Goal: Task Accomplishment & Management: Complete application form

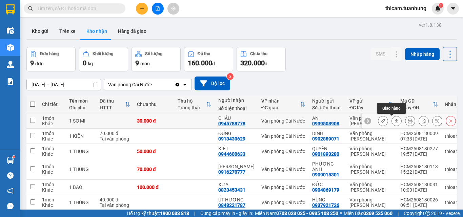
click at [394, 121] on icon at bounding box center [396, 121] width 5 height 5
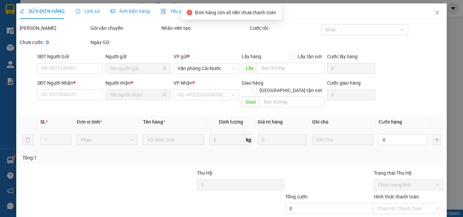
type input "0939508908"
type input "AN"
type input "0945788778"
type input "CHÂU"
type input "30.000"
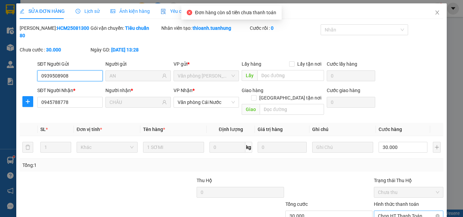
scroll to position [35, 0]
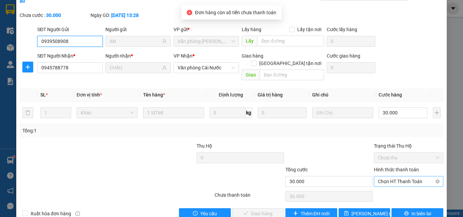
click at [399, 177] on span "Chọn HT Thanh Toán" at bounding box center [408, 182] width 61 height 10
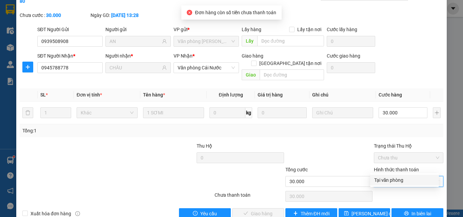
click at [390, 179] on div "Tại văn phòng" at bounding box center [404, 180] width 61 height 7
type input "0"
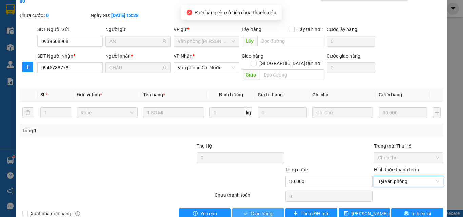
click at [254, 210] on span "Giao hàng" at bounding box center [262, 213] width 22 height 7
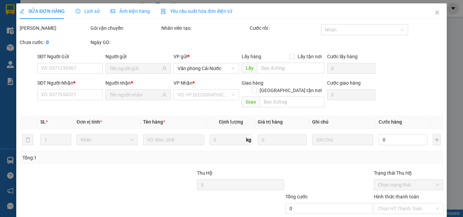
type input "0939508908"
type input "AN"
type input "0945788778"
type input "CHÂU"
type input "30.000"
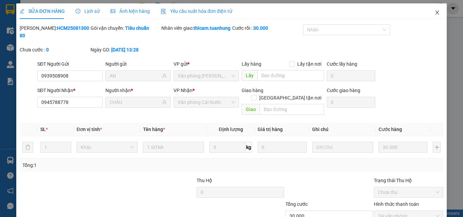
click at [434, 15] on icon "close" at bounding box center [436, 12] width 5 height 5
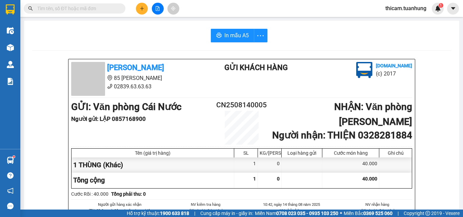
click at [97, 7] on input "text" at bounding box center [77, 8] width 80 height 7
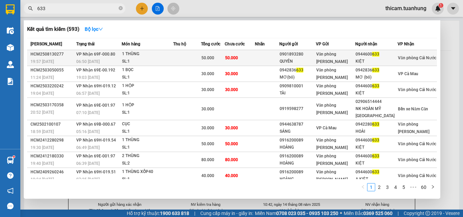
type input "633"
click at [379, 57] on span "633" at bounding box center [375, 54] width 7 height 5
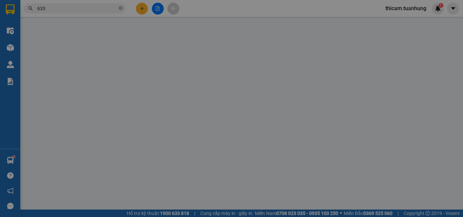
type input "0901893280"
type input "QUYÊN"
type input "0944600633"
type input "KIỆT"
type input "50.000"
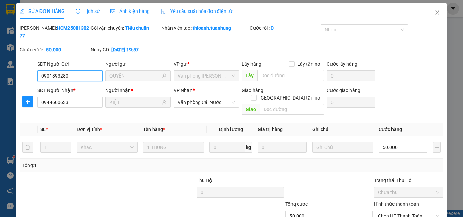
scroll to position [35, 0]
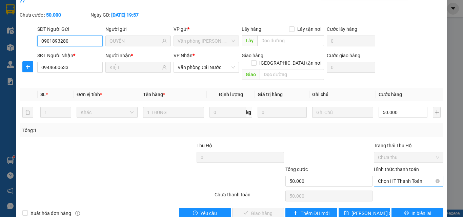
click at [404, 176] on span "Chọn HT Thanh Toán" at bounding box center [408, 181] width 61 height 10
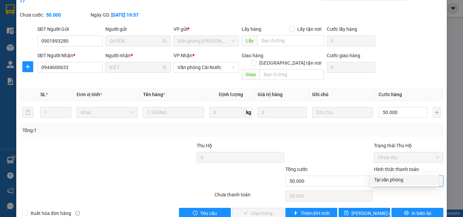
click at [391, 181] on div "Tại văn phòng" at bounding box center [404, 179] width 61 height 7
type input "0"
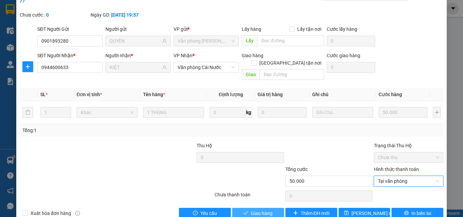
click at [256, 210] on span "Giao hàng" at bounding box center [262, 213] width 22 height 7
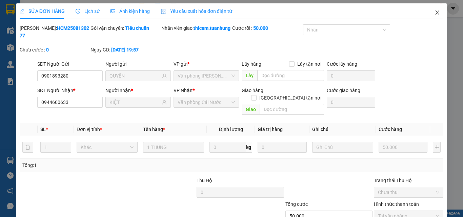
click at [434, 12] on icon "close" at bounding box center [436, 12] width 5 height 5
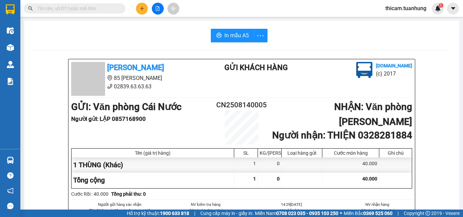
click at [81, 8] on input "text" at bounding box center [77, 8] width 80 height 7
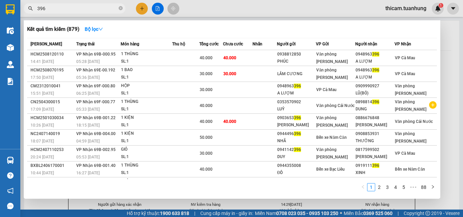
type input "396"
click at [142, 11] on div at bounding box center [231, 108] width 463 height 217
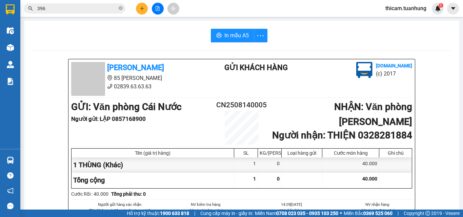
click at [143, 9] on icon "plus" at bounding box center [142, 8] width 5 height 5
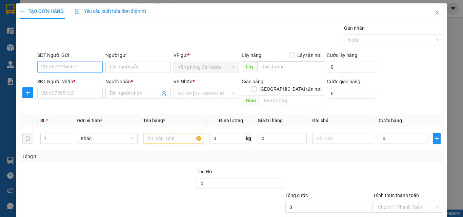
click at [77, 68] on input "SĐT Người Gửi" at bounding box center [69, 67] width 65 height 11
type input "0949653657"
click at [82, 79] on div "0949653657 - ĐĂNG" at bounding box center [74, 80] width 67 height 7
type input "ĐĂNG"
type input "0949653657"
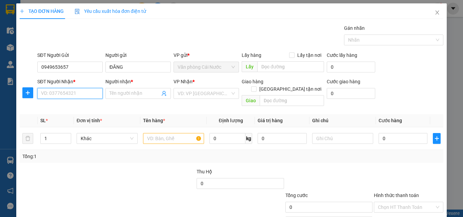
click at [71, 94] on input "SĐT Người Nhận *" at bounding box center [69, 93] width 65 height 11
type input "0913052849"
click at [59, 109] on div "0913052849 - SỰ" at bounding box center [69, 106] width 57 height 7
type input "SỰ"
type input "0913052849"
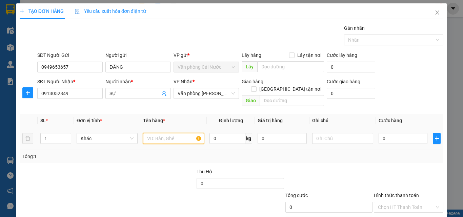
click at [173, 133] on input "text" at bounding box center [173, 138] width 61 height 11
type input "1 THÙNG"
click at [394, 134] on input "0" at bounding box center [403, 138] width 49 height 11
type input "5"
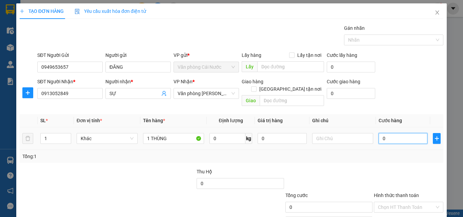
type input "5"
type input "50"
type input "50.000"
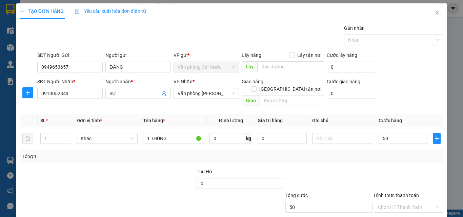
type input "50.000"
click at [335, 170] on div at bounding box center [329, 180] width 88 height 24
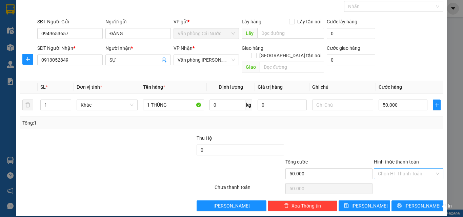
click at [396, 169] on input "Hình thức thanh toán" at bounding box center [406, 174] width 57 height 10
click at [395, 179] on div "Tại văn phòng" at bounding box center [404, 179] width 61 height 7
type input "0"
click at [419, 202] on span "Lưu và In" at bounding box center [427, 205] width 47 height 7
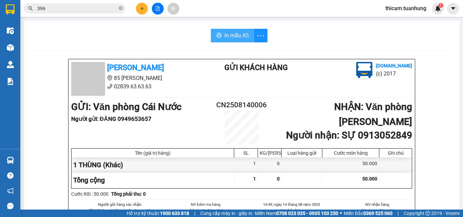
click at [239, 36] on span "In mẫu A5" at bounding box center [236, 35] width 24 height 8
click at [120, 8] on icon "close-circle" at bounding box center [121, 8] width 4 height 4
click at [103, 11] on input "text" at bounding box center [77, 8] width 80 height 7
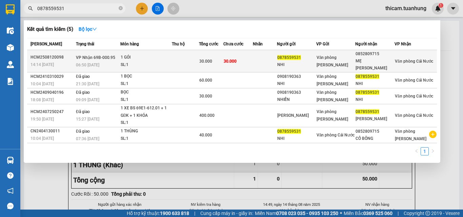
type input "0878559531"
click at [253, 54] on td "30.000" at bounding box center [237, 61] width 29 height 22
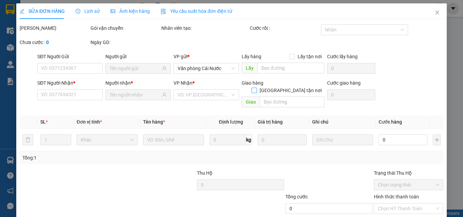
type input "0878559531"
type input "NHI"
type input "0852809715"
type input "MẸ THẢO"
type input "30.000"
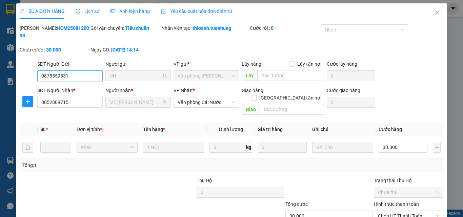
scroll to position [35, 0]
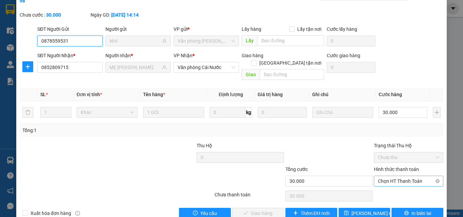
click at [403, 176] on span "Chọn HT Thanh Toán" at bounding box center [408, 181] width 61 height 10
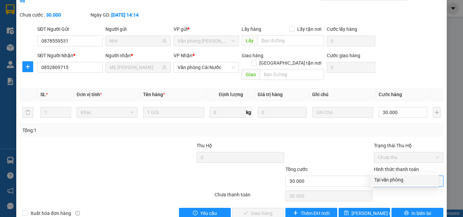
click at [400, 181] on div "Tại văn phòng" at bounding box center [404, 179] width 61 height 7
type input "0"
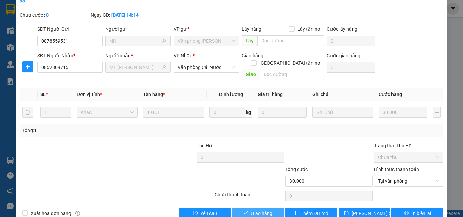
click at [272, 208] on button "Giao hàng" at bounding box center [258, 213] width 52 height 11
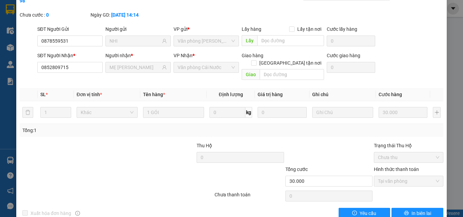
scroll to position [0, 0]
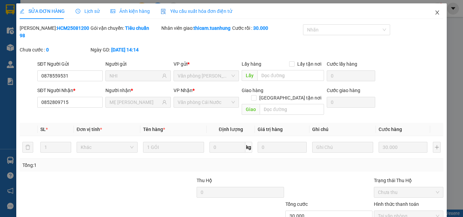
click at [434, 13] on icon "close" at bounding box center [436, 12] width 5 height 5
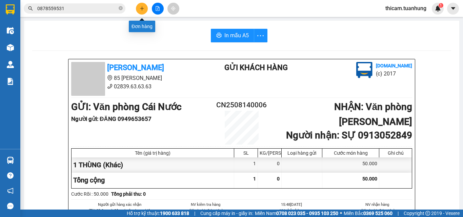
click at [142, 8] on icon "plus" at bounding box center [142, 8] width 5 height 5
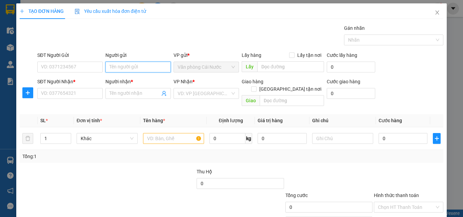
click at [143, 68] on input "Người gửi" at bounding box center [137, 67] width 65 height 11
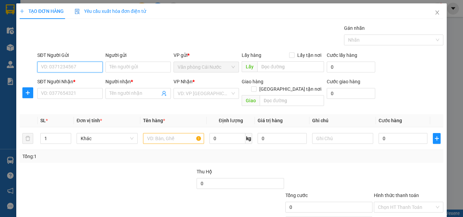
click at [87, 68] on input "SĐT Người Gửi" at bounding box center [69, 67] width 65 height 11
type input "0848221787"
click at [85, 79] on div "0848221787 - ÚT HƯƠNG" at bounding box center [69, 80] width 57 height 7
type input "ÚT HƯƠNG"
type input "0848221787"
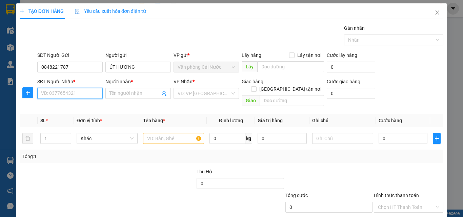
click at [82, 96] on input "SĐT Người Nhận *" at bounding box center [69, 93] width 65 height 11
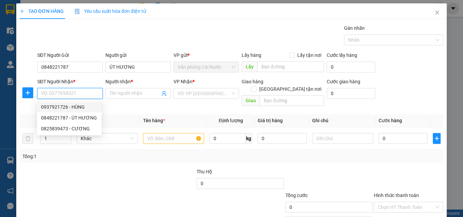
click at [77, 105] on div "0937921726 - HÙNG" at bounding box center [69, 106] width 57 height 7
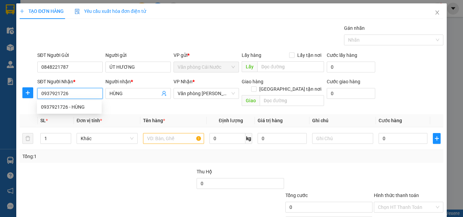
type input "0937921726"
type input "HÙNG"
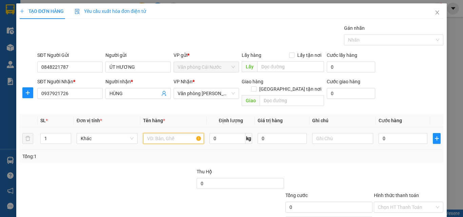
click at [175, 133] on input "text" at bounding box center [173, 138] width 61 height 11
type input "1 THÙNG"
click at [408, 133] on input "0" at bounding box center [403, 138] width 49 height 11
type input "3"
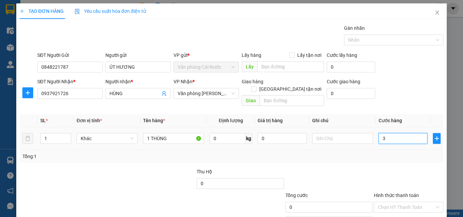
type input "3"
type input "30"
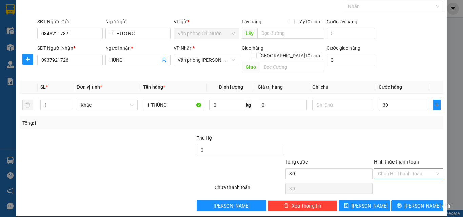
type input "30.000"
click at [387, 169] on input "Hình thức thanh toán" at bounding box center [406, 174] width 57 height 10
click at [396, 180] on div "Tại văn phòng" at bounding box center [404, 179] width 61 height 7
type input "0"
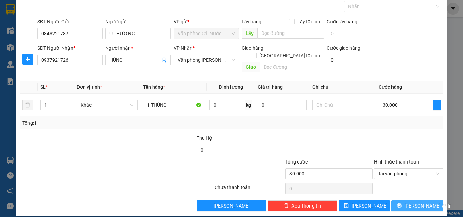
click at [410, 202] on span "Lưu và In" at bounding box center [427, 205] width 47 height 7
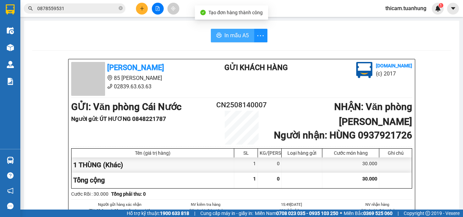
click at [245, 35] on span "In mẫu A5" at bounding box center [236, 35] width 24 height 8
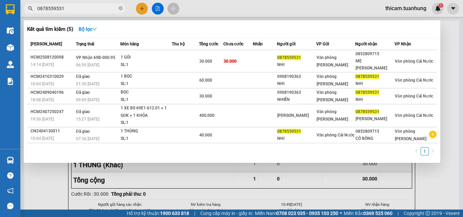
click at [123, 7] on span "0878559531" at bounding box center [75, 8] width 102 height 10
click at [141, 7] on div at bounding box center [231, 108] width 463 height 217
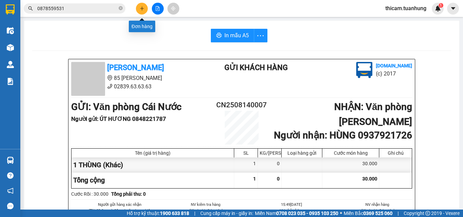
click at [143, 8] on icon "plus" at bounding box center [142, 8] width 5 height 5
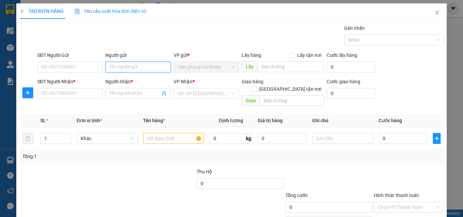
click at [126, 66] on input "Người gửi" at bounding box center [137, 67] width 65 height 11
type input "CHỦ"
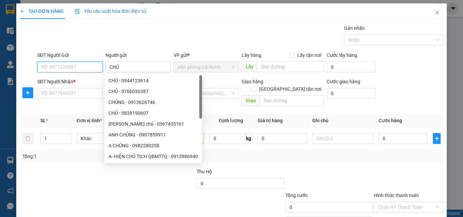
click at [84, 63] on input "SĐT Người Gửi" at bounding box center [69, 67] width 65 height 11
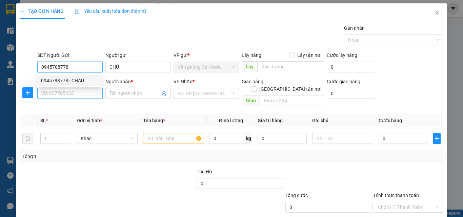
type input "0945788778"
click at [74, 94] on input "SĐT Người Nhận *" at bounding box center [69, 93] width 65 height 11
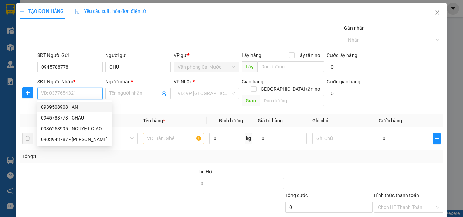
click at [67, 105] on div "0939508908 - AN" at bounding box center [74, 106] width 67 height 7
type input "0939508908"
type input "AN"
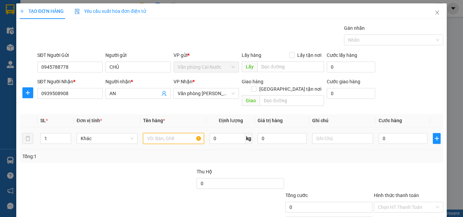
click at [180, 133] on input "text" at bounding box center [173, 138] width 61 height 11
type input "1 SƠ MI"
click at [397, 133] on input "0" at bounding box center [403, 138] width 49 height 11
type input "3"
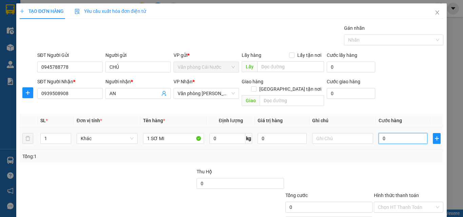
type input "3"
type input "30"
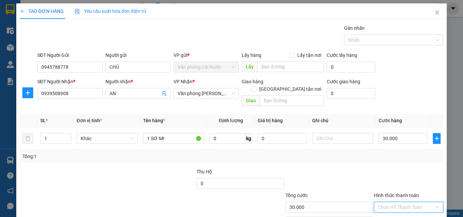
click at [402, 202] on input "Hình thức thanh toán" at bounding box center [406, 207] width 57 height 10
click at [393, 210] on div "Tại văn phòng" at bounding box center [404, 213] width 61 height 7
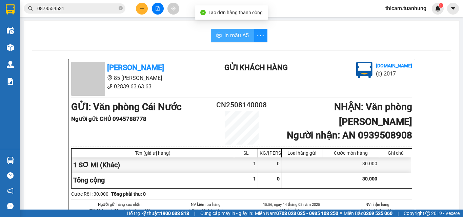
click at [247, 35] on button "In mẫu A5" at bounding box center [232, 36] width 43 height 14
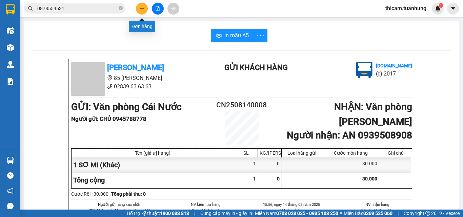
click at [141, 7] on icon "plus" at bounding box center [142, 8] width 5 height 5
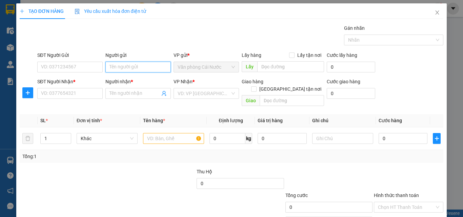
click at [148, 67] on input "Người gửi" at bounding box center [137, 67] width 65 height 11
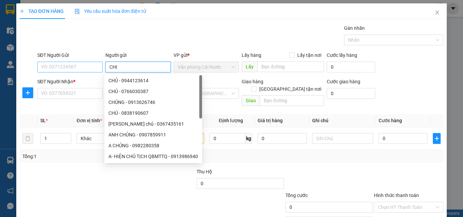
type input "CHI"
click at [79, 65] on input "SĐT Người Gửi" at bounding box center [69, 67] width 65 height 11
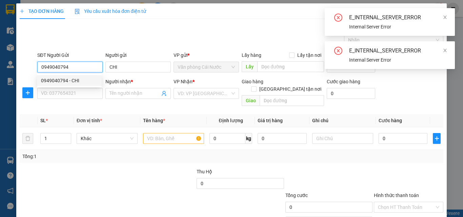
click at [69, 80] on div "0949040794 - CHI" at bounding box center [69, 80] width 57 height 7
type input "0949040794"
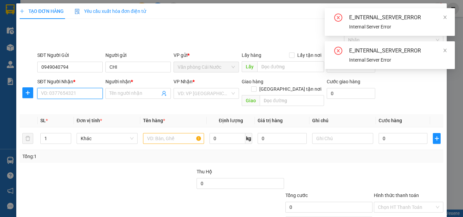
click at [68, 88] on input "SĐT Người Nhận *" at bounding box center [69, 93] width 65 height 11
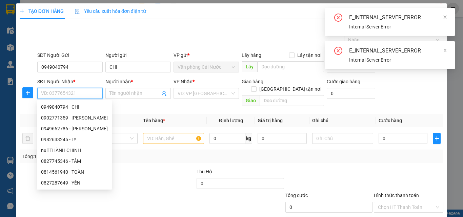
click at [68, 94] on input "SĐT Người Nhận *" at bounding box center [69, 93] width 65 height 11
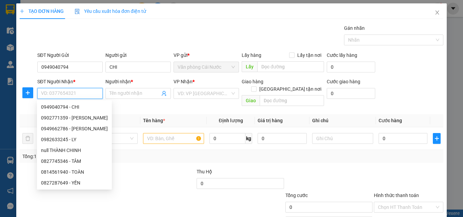
click at [68, 94] on input "SĐT Người Nhận *" at bounding box center [69, 93] width 65 height 11
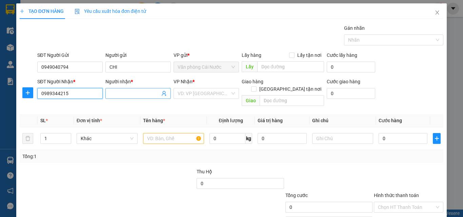
type input "0989344215"
click at [126, 96] on input "Người nhận *" at bounding box center [134, 93] width 50 height 7
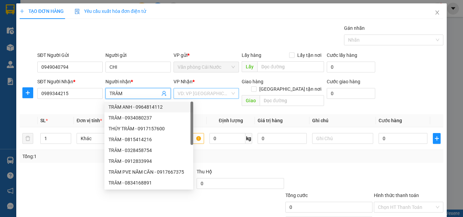
type input "TRÂM"
click at [219, 97] on input "search" at bounding box center [204, 93] width 53 height 10
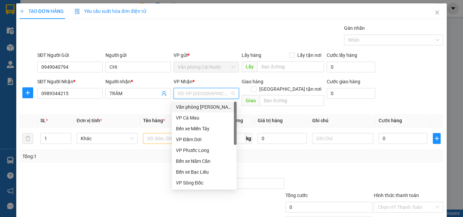
click at [218, 105] on div "Văn phòng [PERSON_NAME]" at bounding box center [204, 106] width 57 height 7
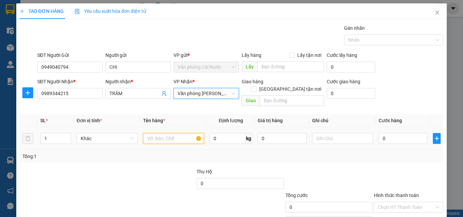
click at [166, 133] on input "text" at bounding box center [173, 138] width 61 height 11
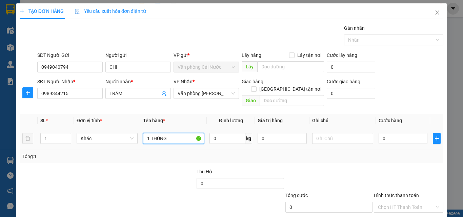
type input "1 THÙNG"
click at [403, 132] on div "0" at bounding box center [403, 139] width 49 height 14
click at [388, 133] on input "0" at bounding box center [403, 138] width 49 height 11
type input "3"
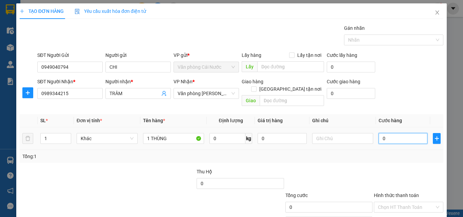
type input "3"
type input "30"
click at [410, 202] on input "Hình thức thanh toán" at bounding box center [406, 207] width 57 height 10
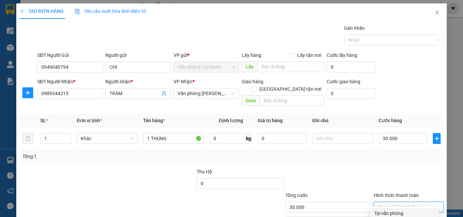
click at [397, 210] on div "Tại văn phòng" at bounding box center [404, 213] width 61 height 7
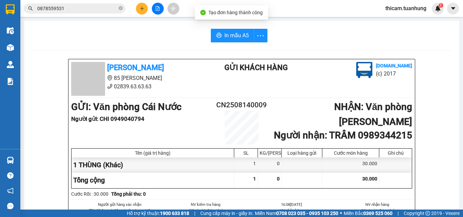
click at [237, 36] on span "In mẫu A5" at bounding box center [236, 35] width 24 height 8
click at [143, 8] on icon "plus" at bounding box center [142, 8] width 5 height 5
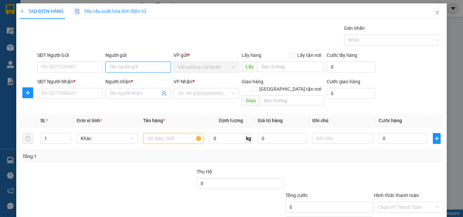
click at [126, 66] on input "Người gửi" at bounding box center [137, 67] width 65 height 11
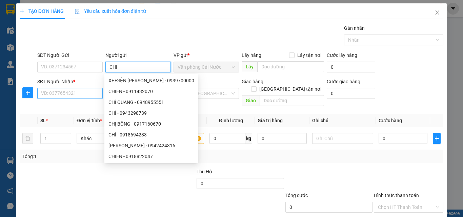
type input "CHI"
click at [87, 95] on input "SĐT Người Nhận *" at bounding box center [69, 93] width 65 height 11
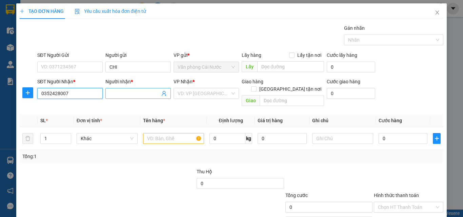
type input "0352428007"
click at [133, 93] on input "Người nhận *" at bounding box center [134, 93] width 50 height 7
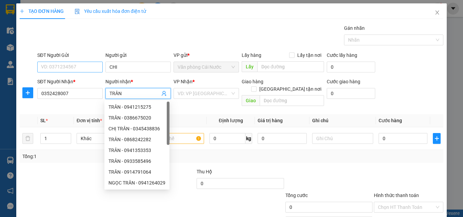
type input "TRÂN"
click at [70, 65] on input "SĐT Người Gửi" at bounding box center [69, 67] width 65 height 11
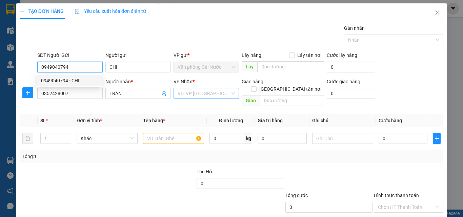
type input "0949040794"
click at [198, 94] on input "search" at bounding box center [204, 93] width 53 height 10
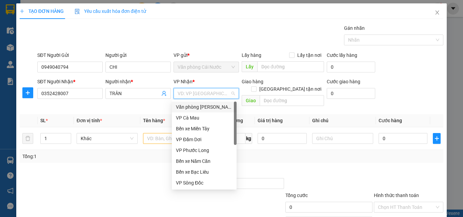
click at [202, 108] on div "Văn phòng [PERSON_NAME]" at bounding box center [204, 106] width 57 height 7
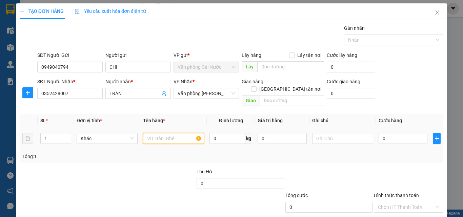
click at [174, 133] on input "text" at bounding box center [173, 138] width 61 height 11
type input "1 THÙNG"
click at [397, 135] on input "0" at bounding box center [403, 138] width 49 height 11
type input "3"
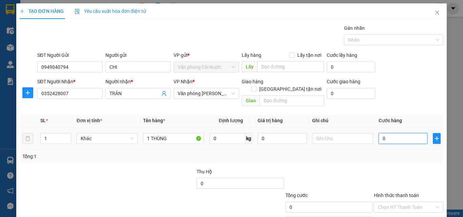
type input "3"
type input "30"
type input "30.000"
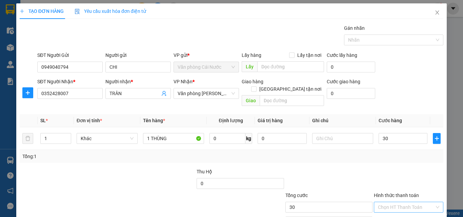
type input "30.000"
click at [404, 202] on input "Hình thức thanh toán" at bounding box center [406, 207] width 57 height 10
click at [396, 210] on div "Tại văn phòng" at bounding box center [404, 213] width 61 height 7
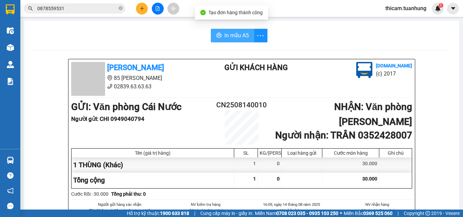
click at [229, 39] on span "In mẫu A5" at bounding box center [236, 35] width 24 height 8
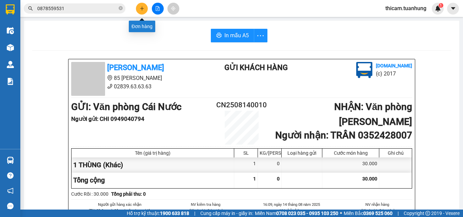
click at [140, 11] on button at bounding box center [142, 9] width 12 height 12
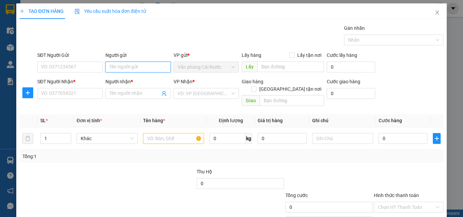
click at [133, 69] on input "Người gửi" at bounding box center [137, 67] width 65 height 11
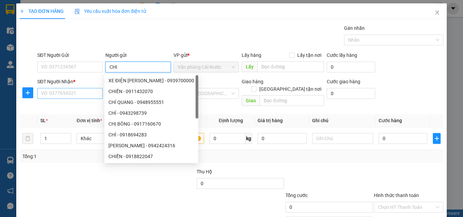
type input "CHI"
click at [89, 97] on input "SĐT Người Nhận *" at bounding box center [69, 93] width 65 height 11
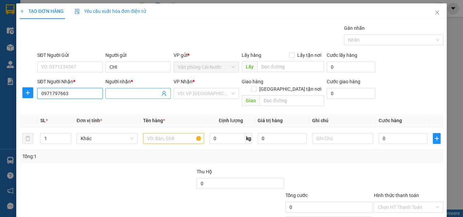
type input "0971797663"
click at [128, 94] on input "Người nhận *" at bounding box center [134, 93] width 50 height 7
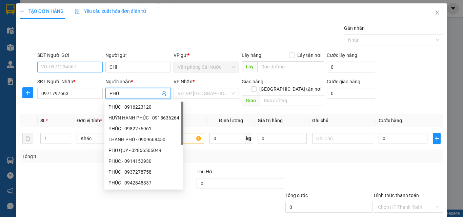
type input "PHÚ"
click at [88, 63] on input "SĐT Người Gửi" at bounding box center [69, 67] width 65 height 11
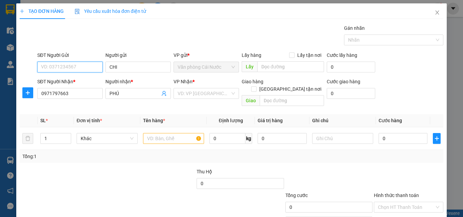
click at [85, 69] on input "SĐT Người Gửi" at bounding box center [69, 67] width 65 height 11
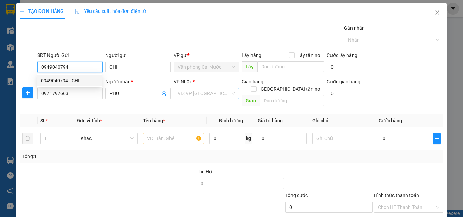
type input "0949040794"
click at [213, 94] on input "search" at bounding box center [204, 93] width 53 height 10
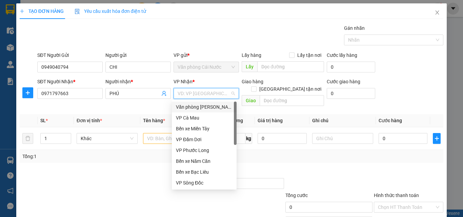
click at [206, 107] on div "Văn phòng [PERSON_NAME]" at bounding box center [204, 106] width 57 height 7
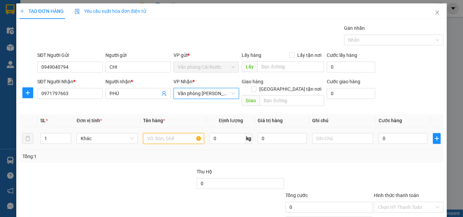
click at [180, 133] on input "text" at bounding box center [173, 138] width 61 height 11
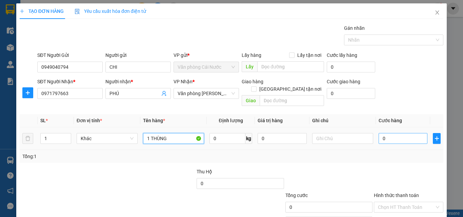
type input "1 THÙNG"
click at [401, 133] on input "0" at bounding box center [403, 138] width 49 height 11
type input "3"
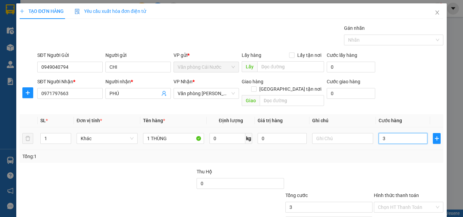
type input "30"
click at [402, 202] on input "Hình thức thanh toán" at bounding box center [406, 207] width 57 height 10
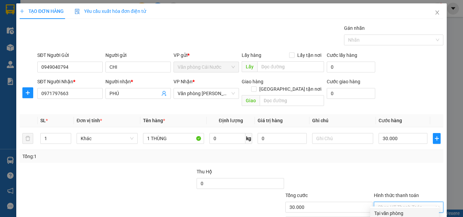
click at [398, 210] on div "Tại văn phòng" at bounding box center [404, 213] width 61 height 7
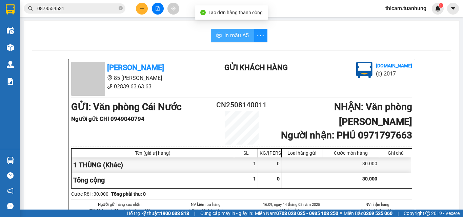
click at [224, 32] on span "In mẫu A5" at bounding box center [236, 35] width 24 height 8
click at [136, 12] on div at bounding box center [157, 9] width 51 height 12
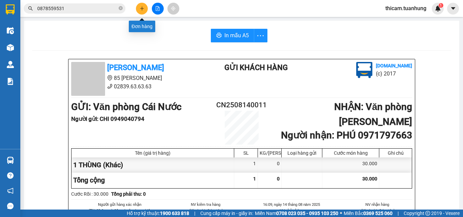
click at [144, 12] on button at bounding box center [142, 9] width 12 height 12
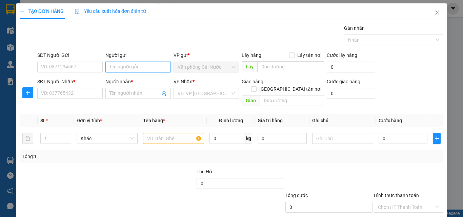
click at [129, 66] on input "Người gửi" at bounding box center [137, 67] width 65 height 11
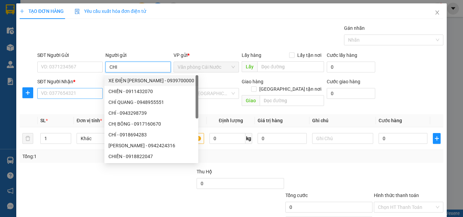
type input "CHI"
click at [77, 94] on input "SĐT Người Nhận *" at bounding box center [69, 93] width 65 height 11
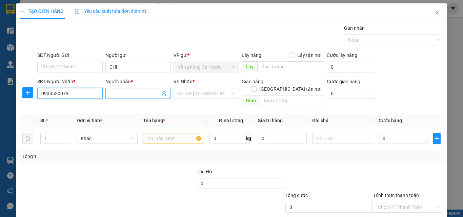
type input "0933520079"
click at [149, 92] on input "Người nhận *" at bounding box center [134, 93] width 50 height 7
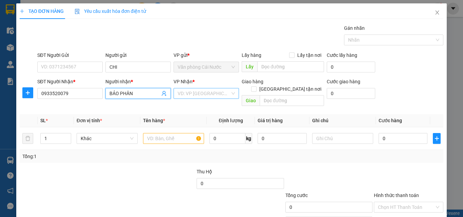
type input "BẢO PHÂN"
click at [198, 96] on input "search" at bounding box center [204, 93] width 53 height 10
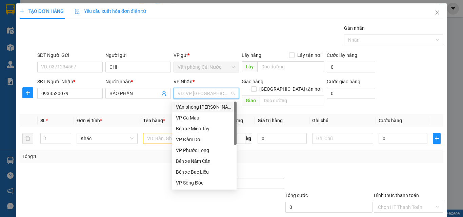
click at [209, 107] on div "Văn phòng [PERSON_NAME]" at bounding box center [204, 106] width 57 height 7
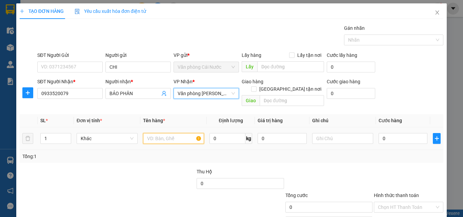
click at [160, 133] on input "text" at bounding box center [173, 138] width 61 height 11
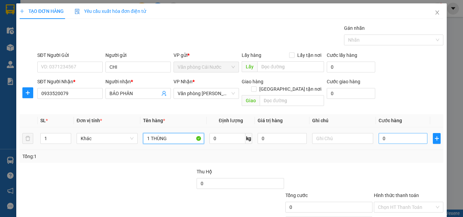
type input "1 THÙNG"
click at [402, 133] on input "0" at bounding box center [403, 138] width 49 height 11
type input "3"
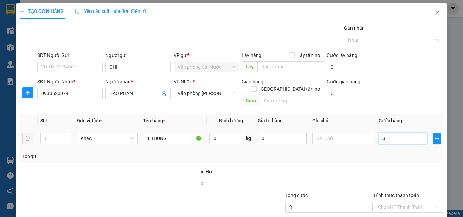
type input "30"
click at [398, 202] on input "Hình thức thanh toán" at bounding box center [406, 207] width 57 height 10
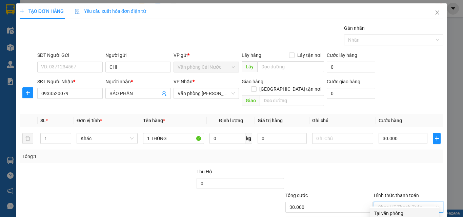
click at [398, 210] on div "Tại văn phòng" at bounding box center [404, 213] width 61 height 7
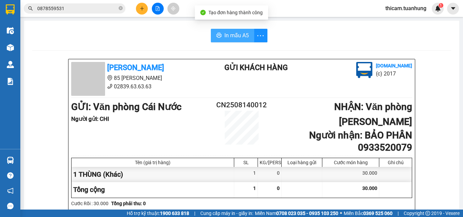
click at [224, 32] on span "In mẫu A5" at bounding box center [236, 35] width 24 height 8
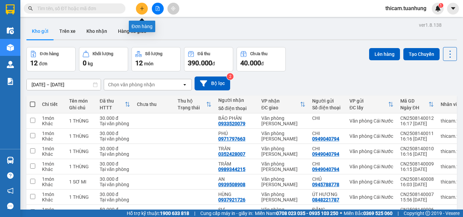
click at [145, 9] on button at bounding box center [142, 9] width 12 height 12
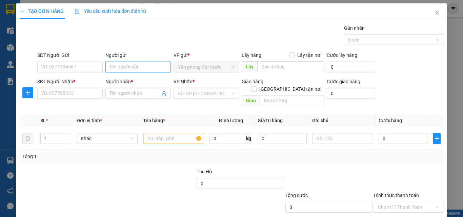
click at [121, 66] on input "Người gửi" at bounding box center [137, 67] width 65 height 11
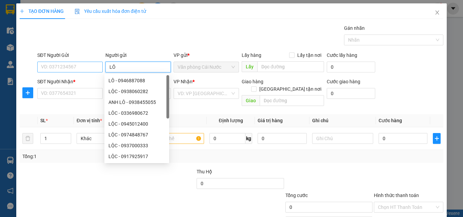
type input "LÔ"
click at [78, 67] on input "SĐT Người Gửi" at bounding box center [69, 67] width 65 height 11
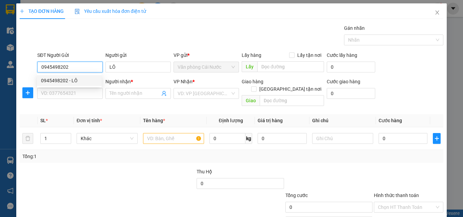
click at [67, 81] on div "0945498202 - LÔ" at bounding box center [69, 80] width 57 height 7
type input "0945498202"
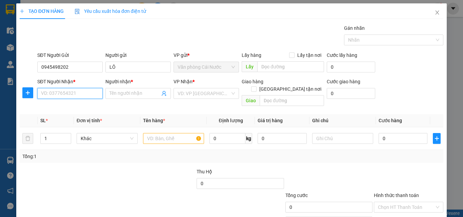
click at [66, 93] on input "SĐT Người Nhận *" at bounding box center [69, 93] width 65 height 11
click at [71, 116] on div "0868148510 - NHƯ" at bounding box center [69, 117] width 57 height 7
type input "0868148510"
type input "NHƯ"
click at [165, 133] on input "text" at bounding box center [173, 138] width 61 height 11
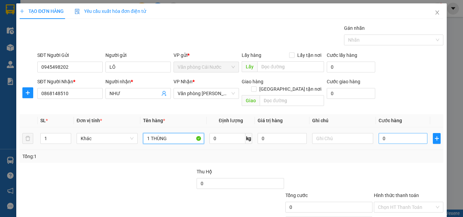
type input "1 THÙNG"
click at [400, 133] on input "0" at bounding box center [403, 138] width 49 height 11
type input "4"
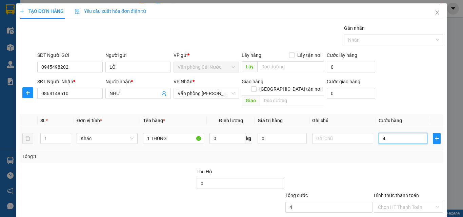
type input "40"
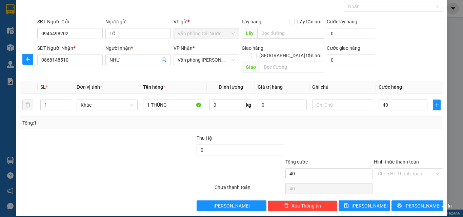
type input "40.000"
click at [397, 159] on label "Hình thức thanh toán" at bounding box center [396, 161] width 45 height 5
click at [397, 169] on input "Hình thức thanh toán" at bounding box center [406, 174] width 57 height 10
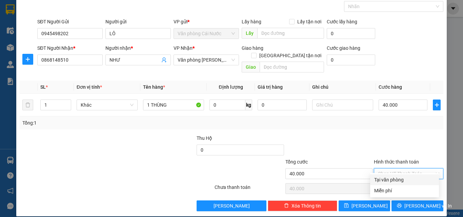
click at [395, 169] on input "Hình thức thanh toán" at bounding box center [406, 174] width 57 height 10
click at [395, 179] on div "Tại văn phòng" at bounding box center [404, 179] width 61 height 7
type input "0"
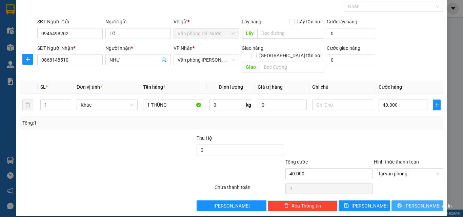
click at [395, 201] on button "Lưu và In" at bounding box center [417, 206] width 52 height 11
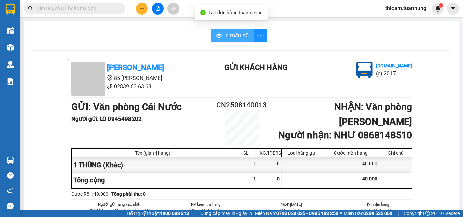
click at [220, 36] on button "In mẫu A5" at bounding box center [232, 36] width 43 height 14
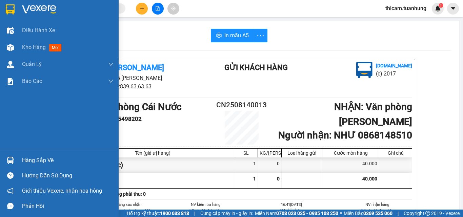
click at [36, 159] on div "Hàng sắp về" at bounding box center [68, 161] width 92 height 10
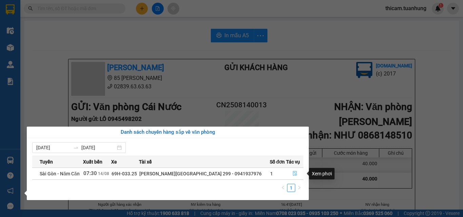
click at [295, 172] on icon "file-done" at bounding box center [295, 173] width 4 height 5
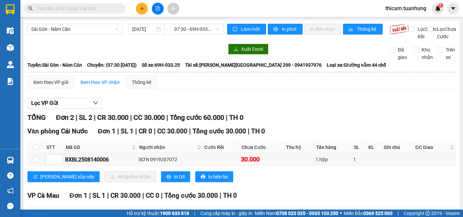
click at [100, 9] on input "text" at bounding box center [77, 8] width 80 height 7
click at [108, 8] on input "text" at bounding box center [77, 8] width 80 height 7
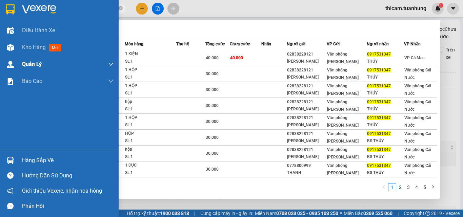
type input "0917531347"
click at [0, 54] on div "Điều hành xe Kho hàng mới Quản Lý Quản lý chuyến Quản lý khách hàng Quản lý khá…" at bounding box center [59, 85] width 119 height 127
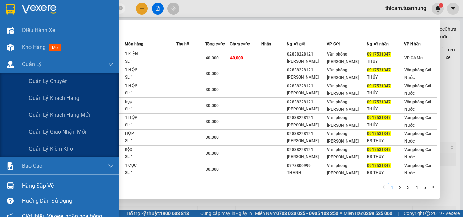
click at [223, 0] on html "Kết quả tìm kiếm ( 42 ) Bộ lọc Mã ĐH Trạng thái Món hàng Thu hộ Tổng cước Chưa …" at bounding box center [231, 108] width 463 height 217
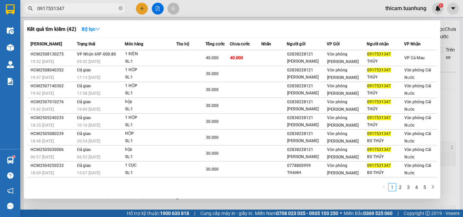
drag, startPoint x: 142, startPoint y: 7, endPoint x: 164, endPoint y: 40, distance: 39.6
click at [142, 8] on div at bounding box center [231, 108] width 463 height 217
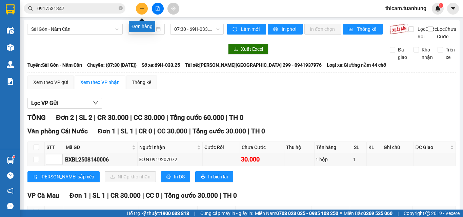
click at [141, 4] on button at bounding box center [142, 9] width 12 height 12
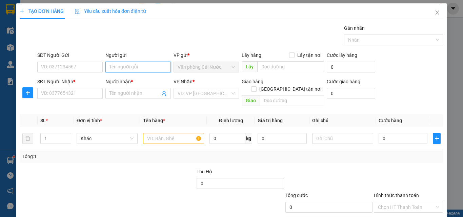
click at [149, 69] on input "Người gửi" at bounding box center [137, 67] width 65 height 11
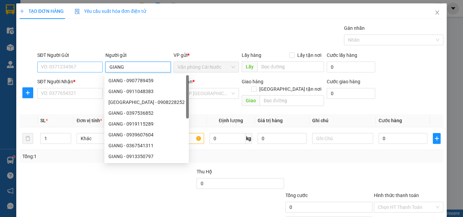
type input "GIANG"
click at [79, 65] on input "SĐT Người Gửi" at bounding box center [69, 67] width 65 height 11
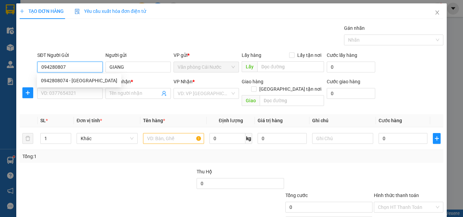
type input "0942808074"
click at [88, 78] on div "0942808074 - TRƯỜNG GIANG" at bounding box center [79, 80] width 76 height 7
type input "TRƯỜNG GIANG"
type input "0942808074"
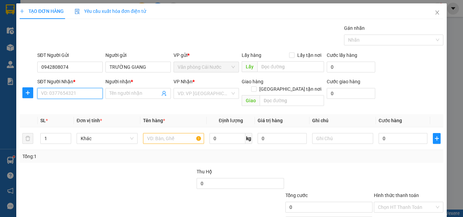
click at [81, 98] on input "SĐT Người Nhận *" at bounding box center [69, 93] width 65 height 11
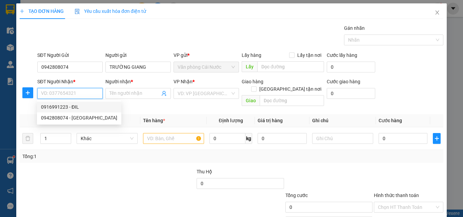
click at [66, 107] on div "0916991223 - ĐIL" at bounding box center [79, 106] width 76 height 7
type input "0916991223"
type input "ĐIL"
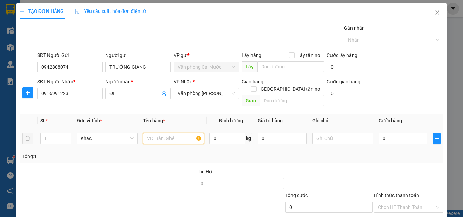
click at [177, 134] on input "text" at bounding box center [173, 138] width 61 height 11
type input "1 GIỎ 2 CON GÀ"
click at [405, 133] on input "0" at bounding box center [403, 138] width 49 height 11
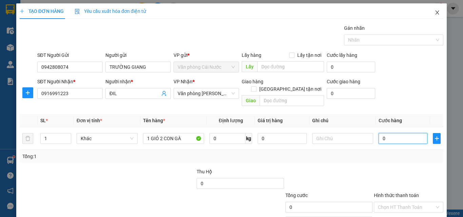
type input "2"
type input "20"
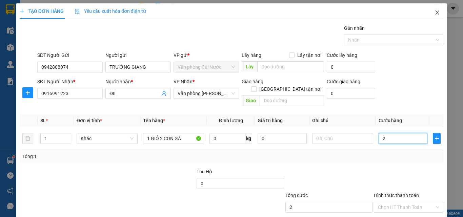
type input "20"
type input "200"
type input "200.000"
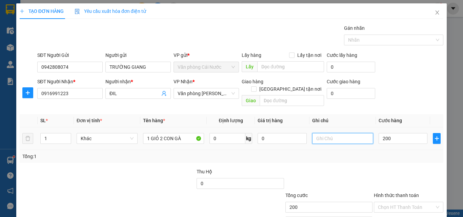
type input "200.000"
click at [338, 133] on input "text" at bounding box center [342, 138] width 61 height 11
type input "KHÔNG BAO CHẾT"
click at [383, 202] on input "Hình thức thanh toán" at bounding box center [406, 207] width 57 height 10
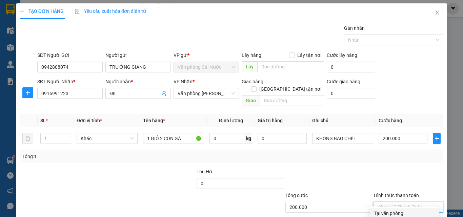
drag, startPoint x: 391, startPoint y: 179, endPoint x: 444, endPoint y: 188, distance: 54.0
click at [391, 205] on div "Tại văn phòng" at bounding box center [404, 213] width 61 height 7
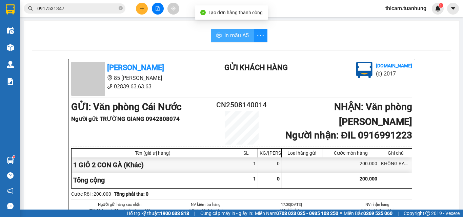
click at [242, 38] on span "In mẫu A5" at bounding box center [236, 35] width 24 height 8
click at [237, 37] on span "In mẫu A5" at bounding box center [236, 35] width 24 height 8
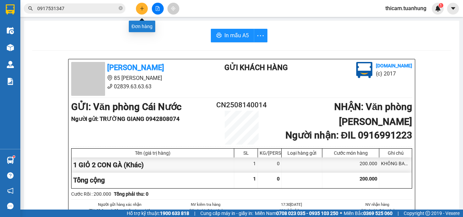
click at [142, 8] on icon "plus" at bounding box center [142, 8] width 5 height 5
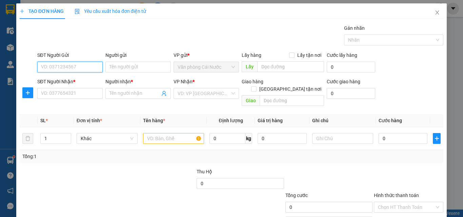
click at [48, 68] on input "SĐT Người Gửi" at bounding box center [69, 67] width 65 height 11
click at [74, 80] on div "02906297799 - NK HOÀN MỸ CN" at bounding box center [75, 80] width 69 height 7
type input "02906297799"
type input "NK HOÀN MỸ CN"
type input "02906297799"
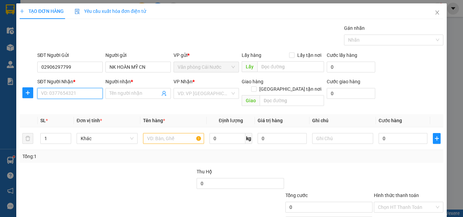
click at [80, 98] on input "SĐT Người Nhận *" at bounding box center [69, 93] width 65 height 11
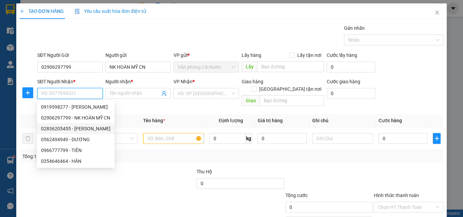
click at [81, 127] on div "02836205455 - CÁT TƯỜNG" at bounding box center [75, 128] width 69 height 7
type input "02836205455"
type input "CÁT TƯỜNG"
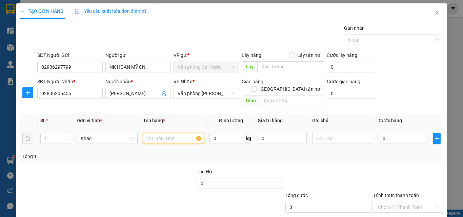
click at [171, 133] on input "text" at bounding box center [173, 138] width 61 height 11
type input "1 HỘP"
click at [391, 133] on input "0" at bounding box center [403, 138] width 49 height 11
type input "3"
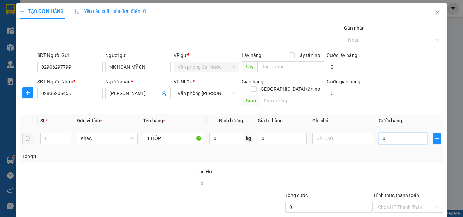
type input "3"
type input "30"
click at [399, 150] on div "Tổng: 1" at bounding box center [232, 156] width 424 height 13
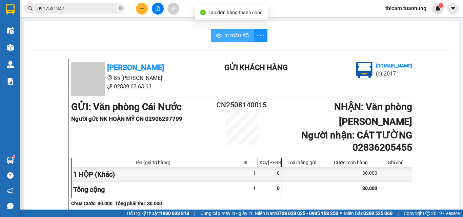
click at [231, 34] on span "In mẫu A5" at bounding box center [236, 35] width 24 height 8
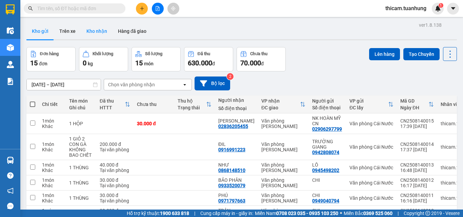
click at [89, 32] on button "Kho nhận" at bounding box center [97, 31] width 32 height 16
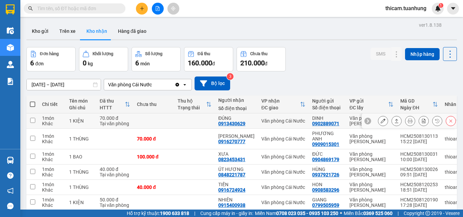
scroll to position [31, 0]
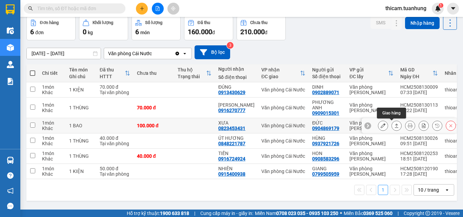
click at [394, 126] on icon at bounding box center [396, 125] width 5 height 5
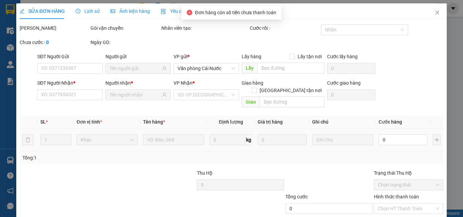
type input "0904869179"
type input "ĐỨC"
type input "0823453431"
type input "XƯA"
type input "100.000"
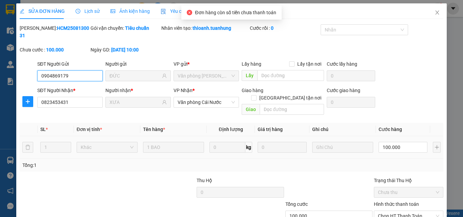
scroll to position [35, 0]
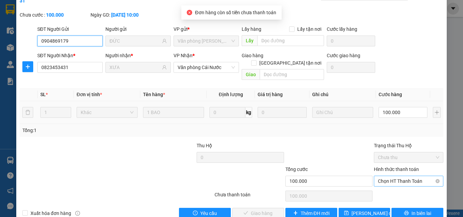
click at [392, 176] on span "Chọn HT Thanh Toán" at bounding box center [408, 181] width 61 height 10
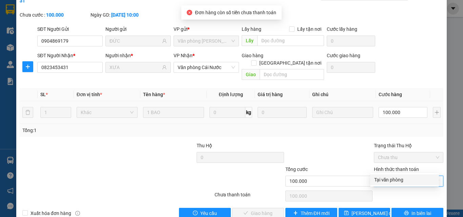
click at [391, 181] on div "Tại văn phòng" at bounding box center [404, 179] width 61 height 7
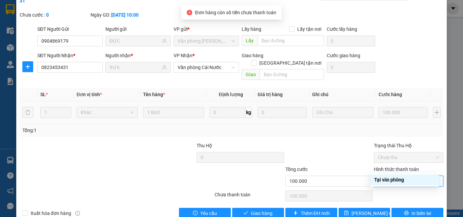
type input "0"
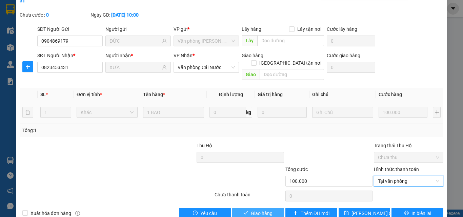
click at [263, 205] on button "Giao hàng" at bounding box center [258, 213] width 52 height 11
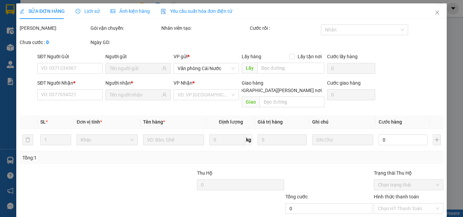
type input "0904869179"
type input "ĐỨC"
type input "0823453431"
type input "XƯA"
type input "100.000"
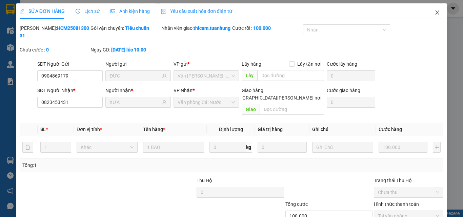
click at [434, 11] on icon "close" at bounding box center [436, 12] width 5 height 5
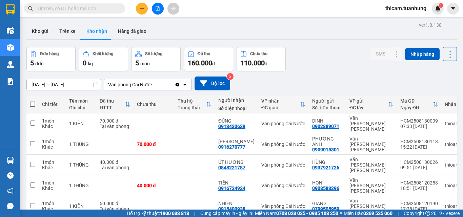
scroll to position [31, 0]
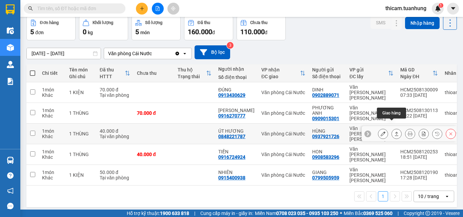
click at [394, 132] on icon at bounding box center [396, 134] width 5 height 5
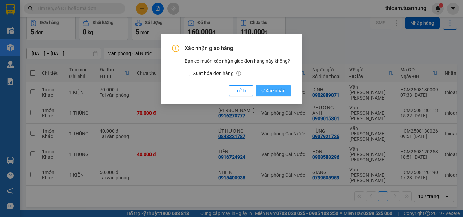
click at [274, 93] on span "Xác nhận" at bounding box center [273, 90] width 25 height 7
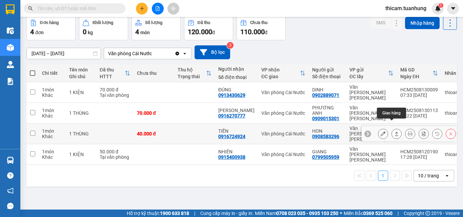
click at [394, 132] on icon at bounding box center [396, 134] width 5 height 5
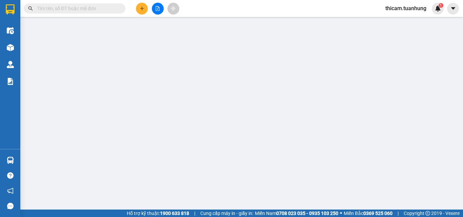
type input "0908583296"
type input "HON"
type input "0916724924"
type input "TIẾN"
type input "40.000"
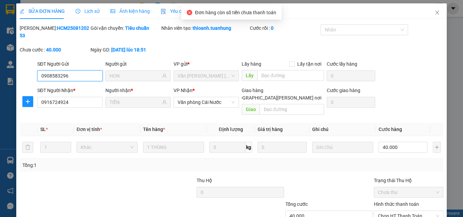
scroll to position [35, 0]
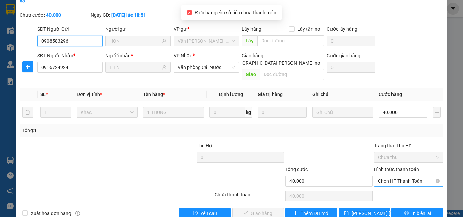
click at [397, 176] on span "Chọn HT Thanh Toán" at bounding box center [408, 181] width 61 height 10
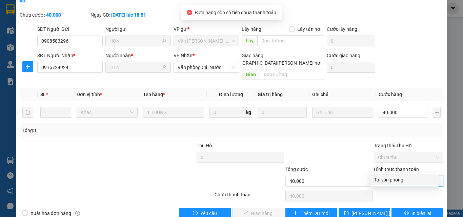
click at [393, 178] on div "Tại văn phòng" at bounding box center [404, 179] width 61 height 7
type input "0"
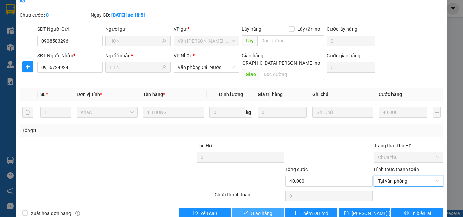
click at [253, 210] on span "Giao hàng" at bounding box center [262, 213] width 22 height 7
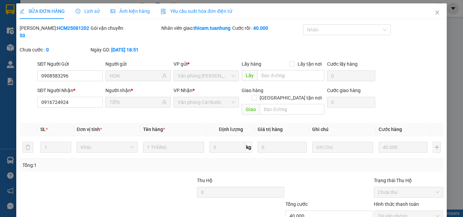
type input "0908583296"
type input "HON"
type input "0916724924"
type input "TIẾN"
type input "40.000"
